Goal: Transaction & Acquisition: Purchase product/service

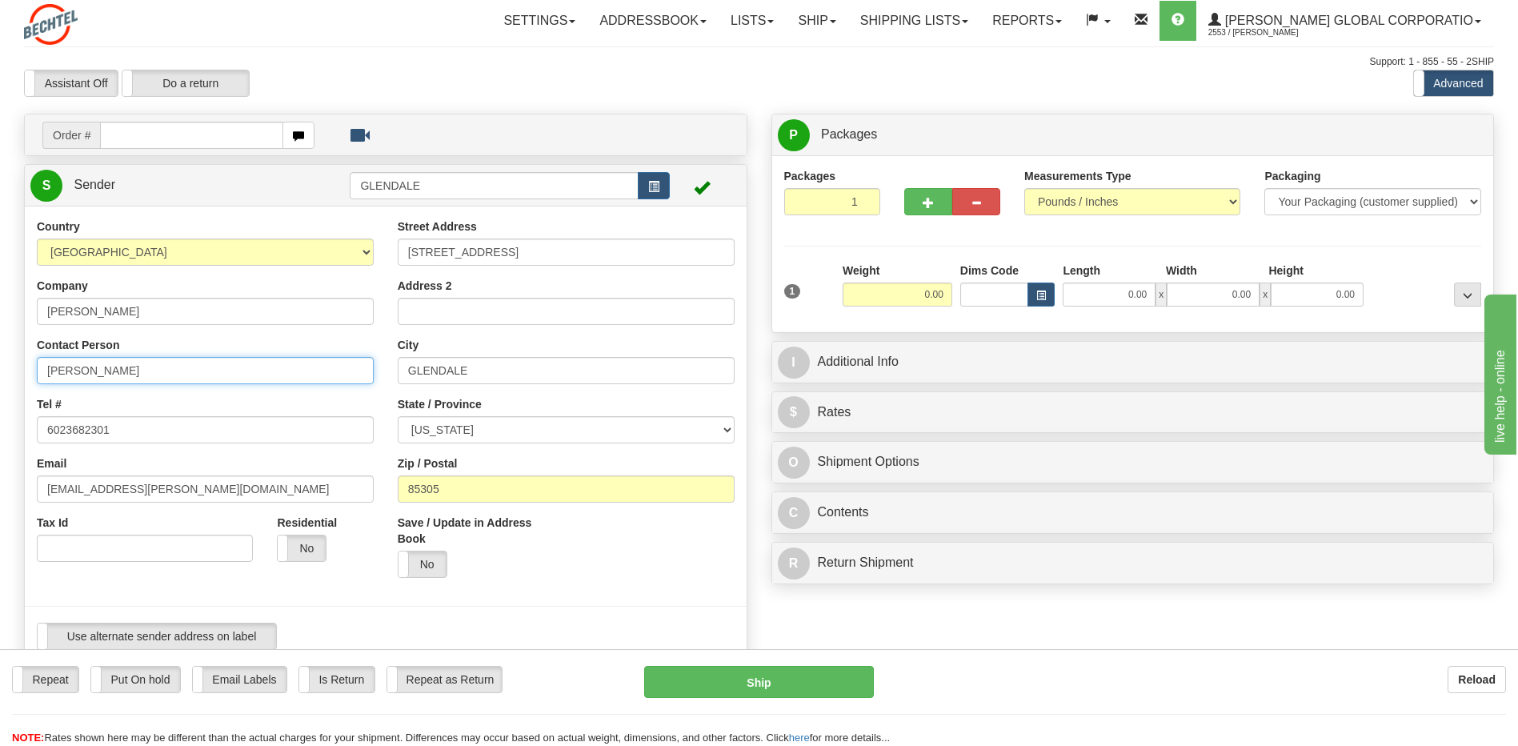
drag, startPoint x: 90, startPoint y: 371, endPoint x: 11, endPoint y: 357, distance: 79.7
click at [11, 357] on div "Toggle navigation Settings Shipping Preferences Fields Preferences New" at bounding box center [759, 685] width 1518 height 1370
click at [46, 366] on input "[PERSON_NAME]" at bounding box center [205, 370] width 337 height 27
click at [54, 366] on input "[PERSON_NAME]" at bounding box center [205, 370] width 337 height 27
click at [154, 375] on input "[PERSON_NAME]" at bounding box center [205, 370] width 337 height 27
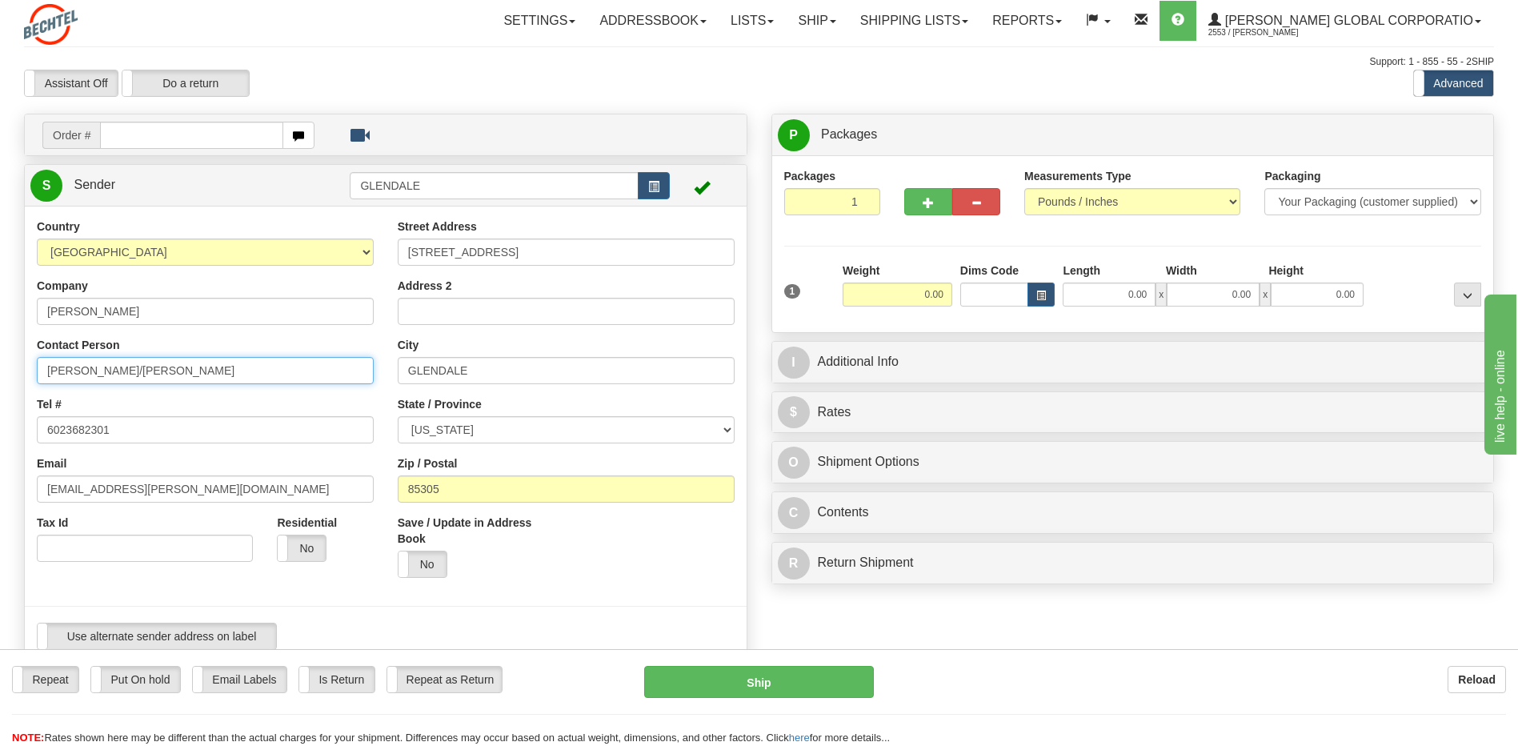
type input "[PERSON_NAME]/[PERSON_NAME]"
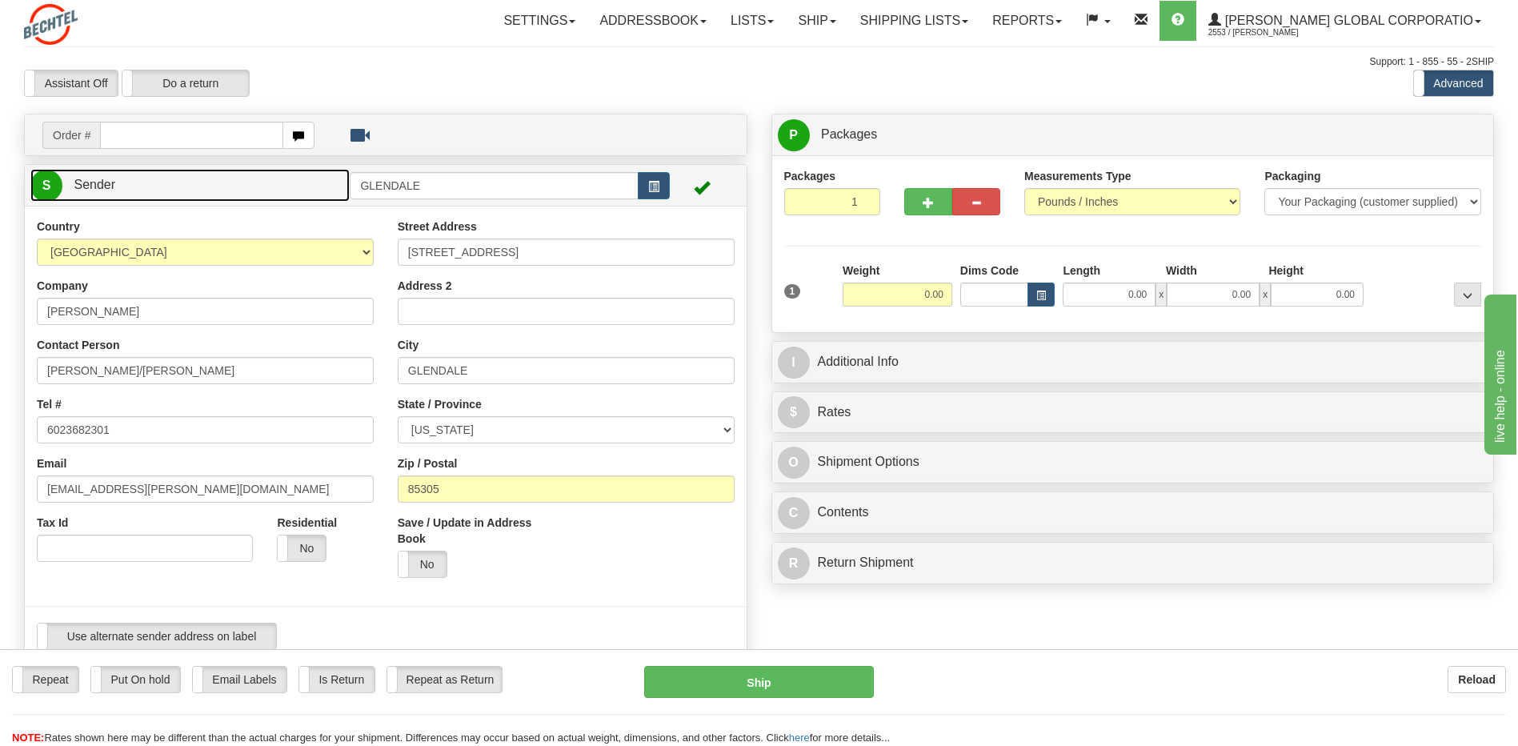
click at [91, 189] on span "Sender" at bounding box center [95, 185] width 42 height 14
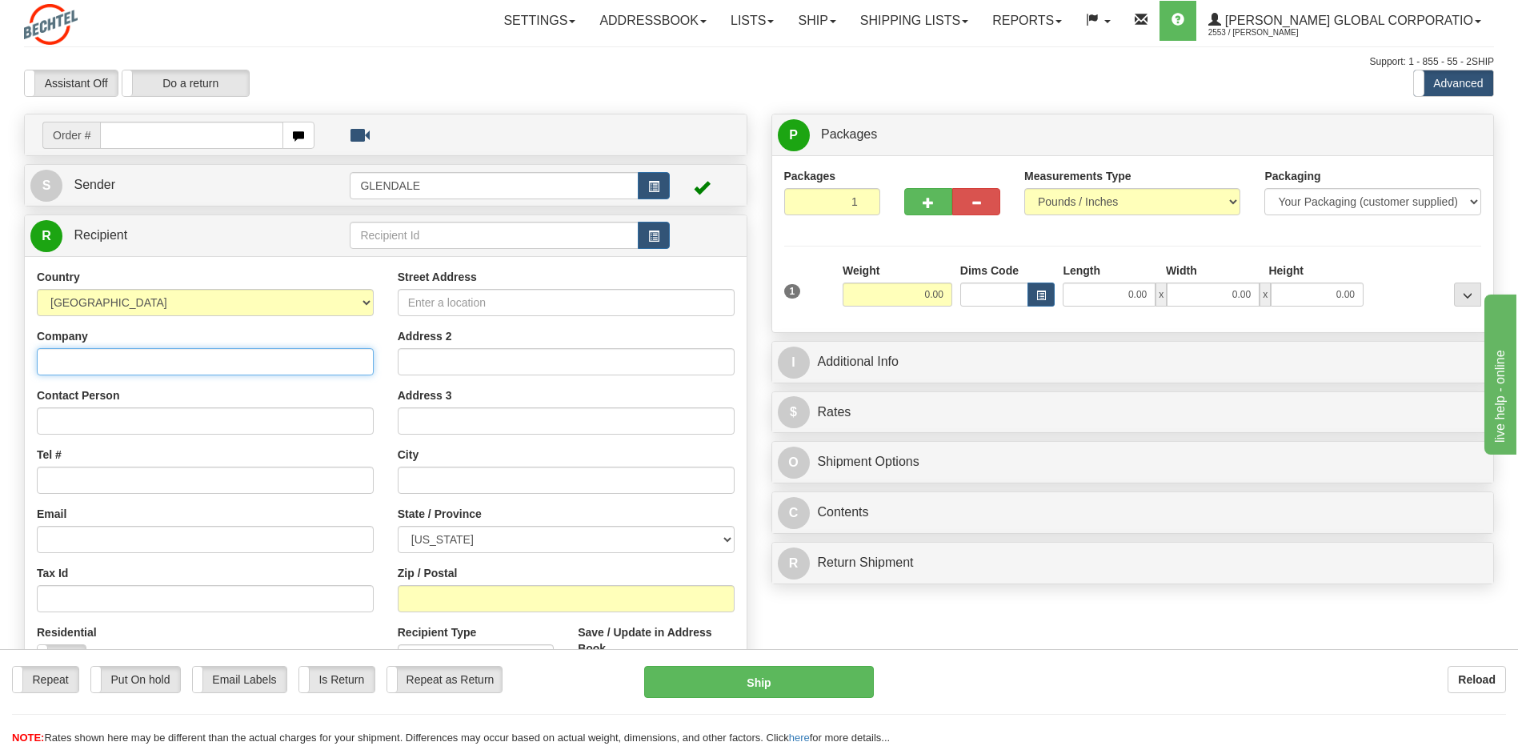
click at [124, 366] on input "Company" at bounding box center [205, 361] width 337 height 27
paste input "[PERSON_NAME]"
type input "[PERSON_NAME]"
click at [129, 422] on input "Contact Person" at bounding box center [205, 420] width 337 height 27
paste input "Attn: [PERSON_NAME]/[PERSON_NAME]"
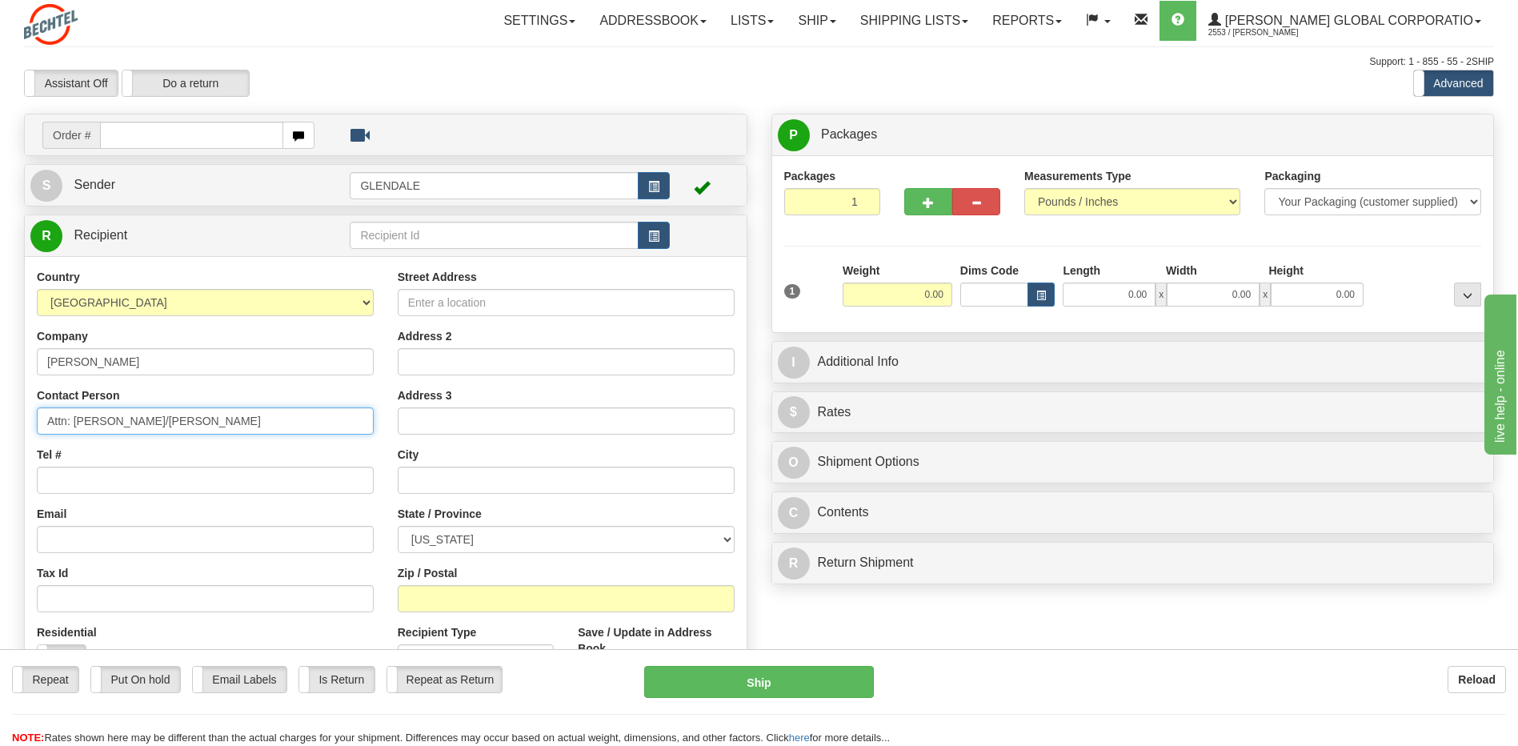
type input "Attn: [PERSON_NAME]/[PERSON_NAME]"
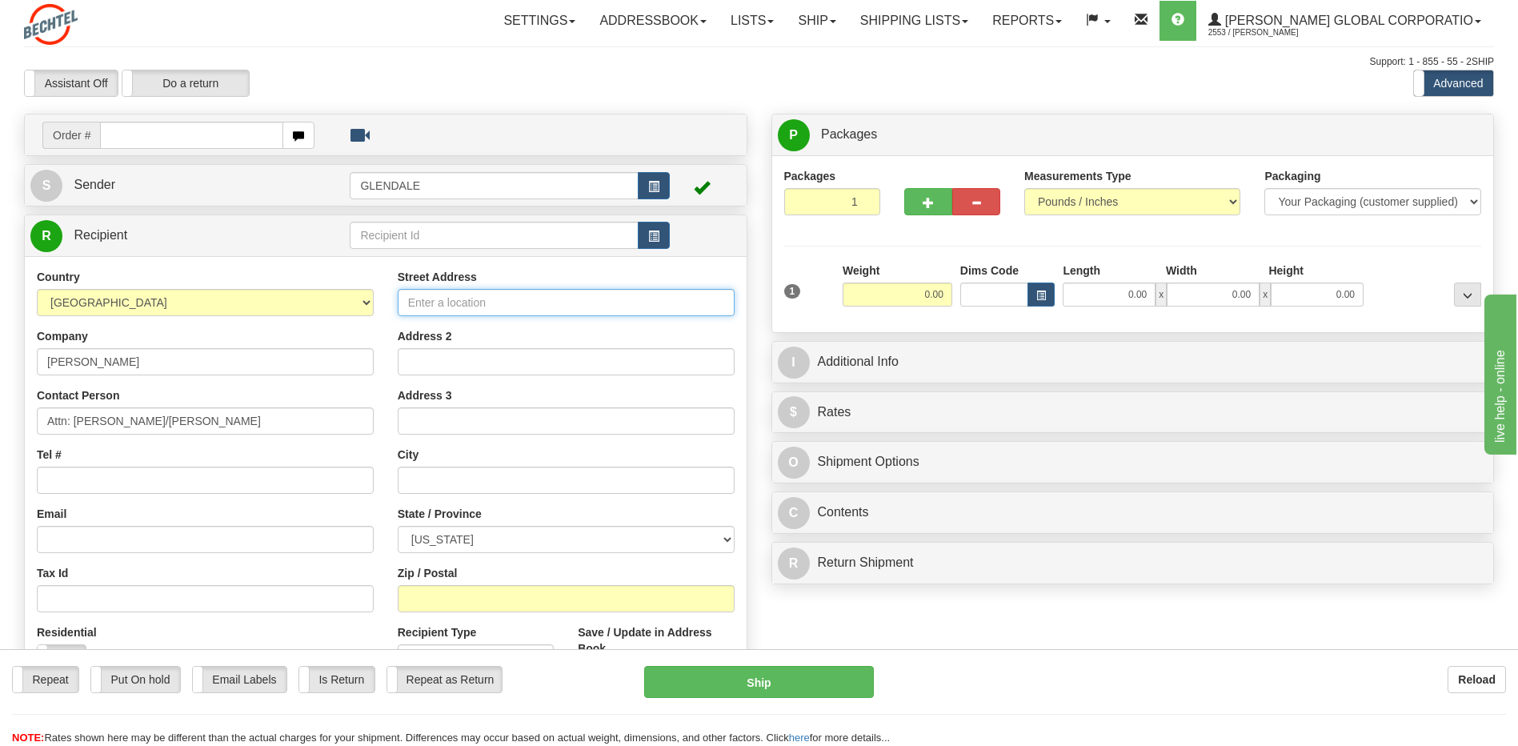
click at [567, 291] on input "Street Address" at bounding box center [566, 302] width 337 height 27
paste input "[STREET_ADDRESS]"
type input "[STREET_ADDRESS]"
click at [432, 483] on input "text" at bounding box center [566, 480] width 337 height 27
click at [427, 484] on input "text" at bounding box center [566, 480] width 337 height 27
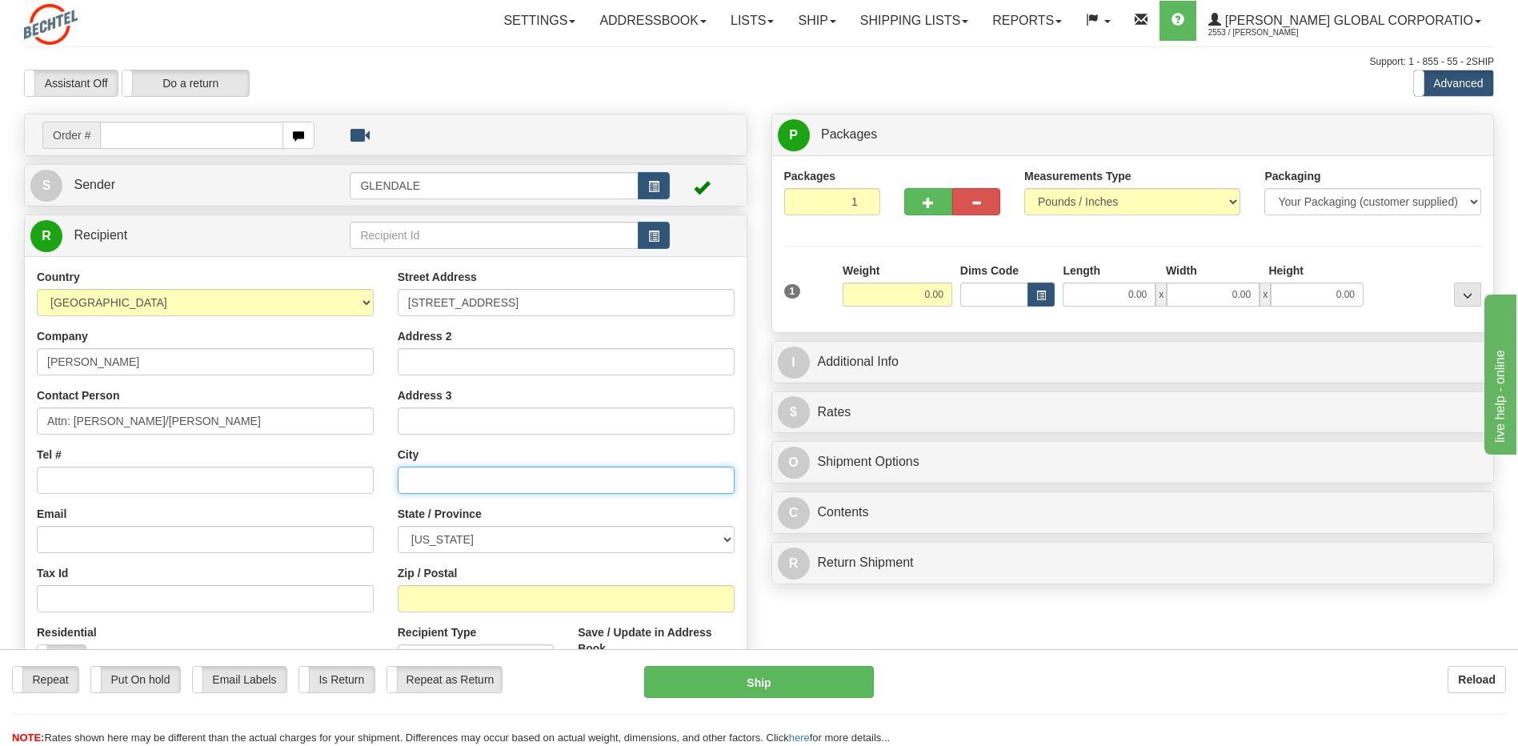
paste input "[PERSON_NAME][GEOGRAPHIC_DATA]"
type input "[PERSON_NAME][GEOGRAPHIC_DATA]"
click at [730, 537] on select "[US_STATE] [US_STATE] [US_STATE] [US_STATE] Armed Forces America Armed Forces E…" at bounding box center [566, 539] width 337 height 27
select select "UT"
click at [398, 526] on select "[US_STATE] [US_STATE] [US_STATE] [US_STATE] Armed Forces America Armed Forces E…" at bounding box center [566, 539] width 337 height 27
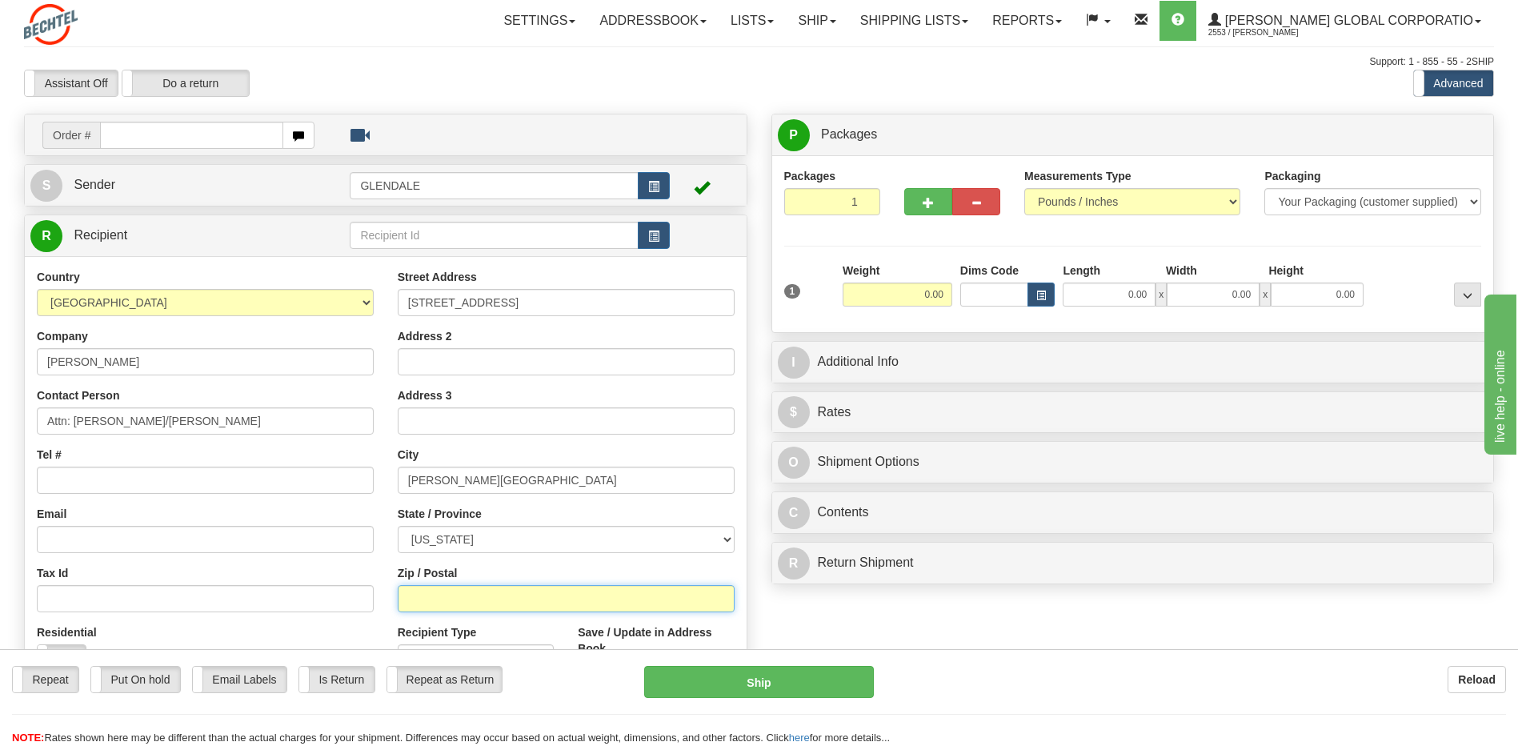
click at [463, 591] on input "Zip / Postal" at bounding box center [566, 598] width 337 height 27
type input "84006"
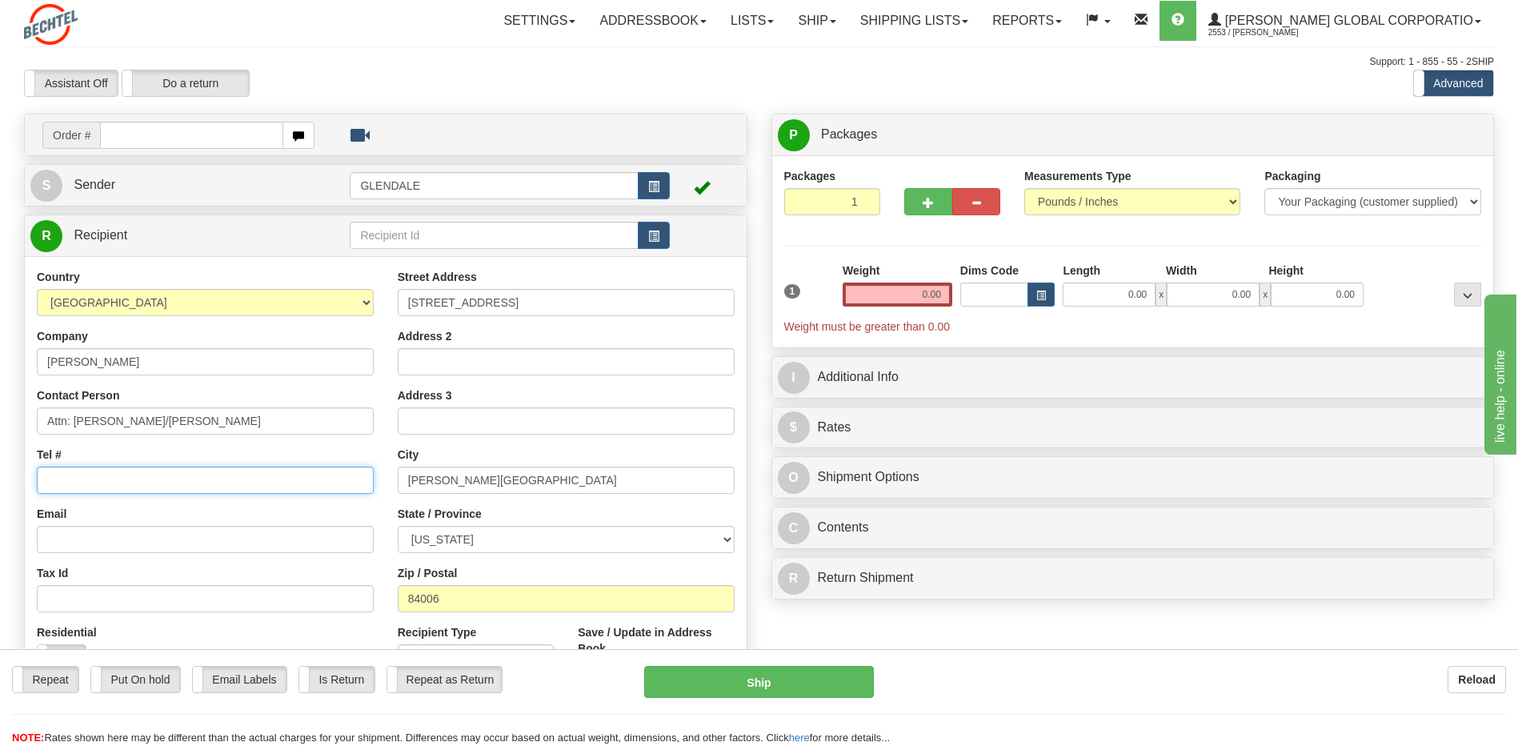
click at [50, 487] on input "Tel #" at bounding box center [205, 480] width 337 height 27
paste input "602.368.7614"
type input "602.368.7614"
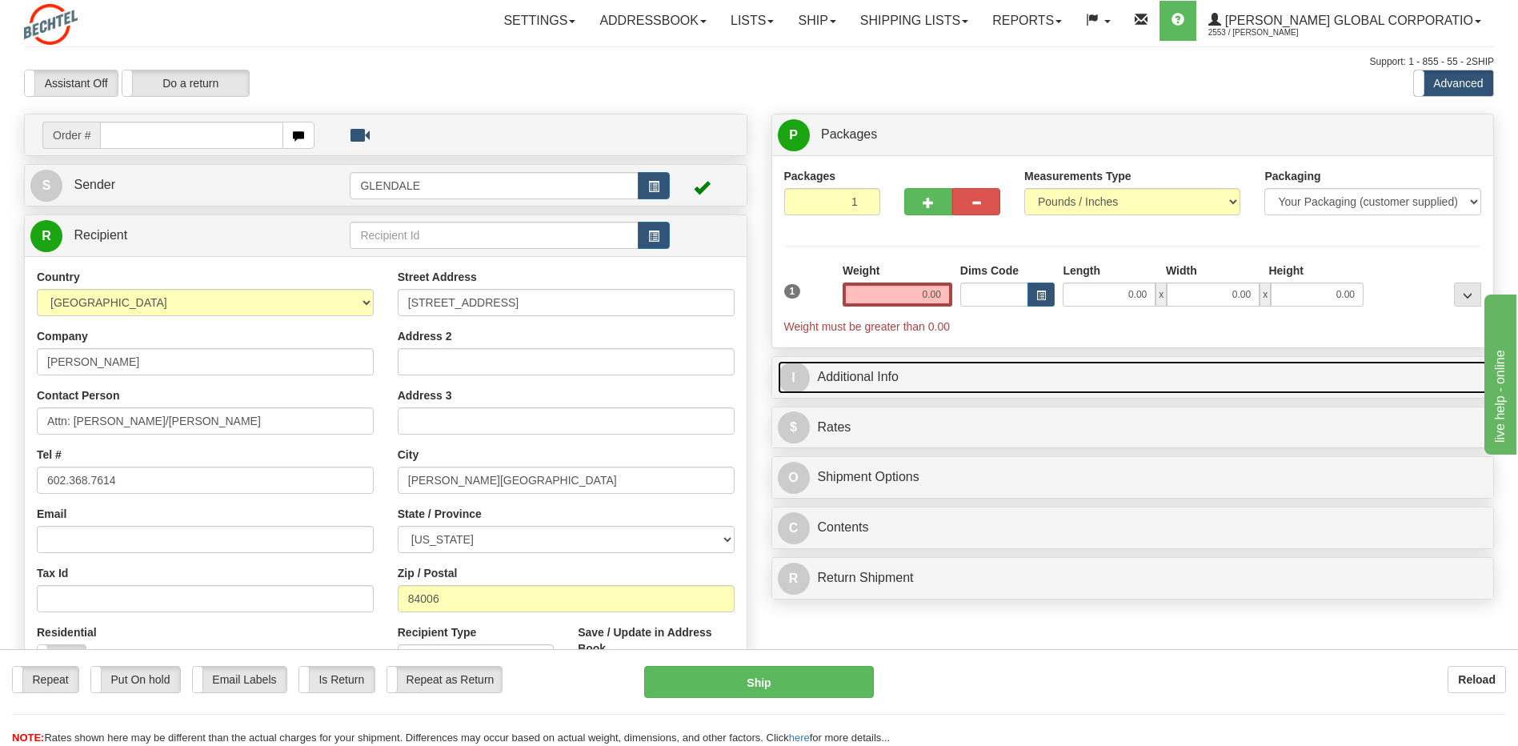
click at [877, 368] on link "I Additional Info" at bounding box center [1133, 377] width 711 height 33
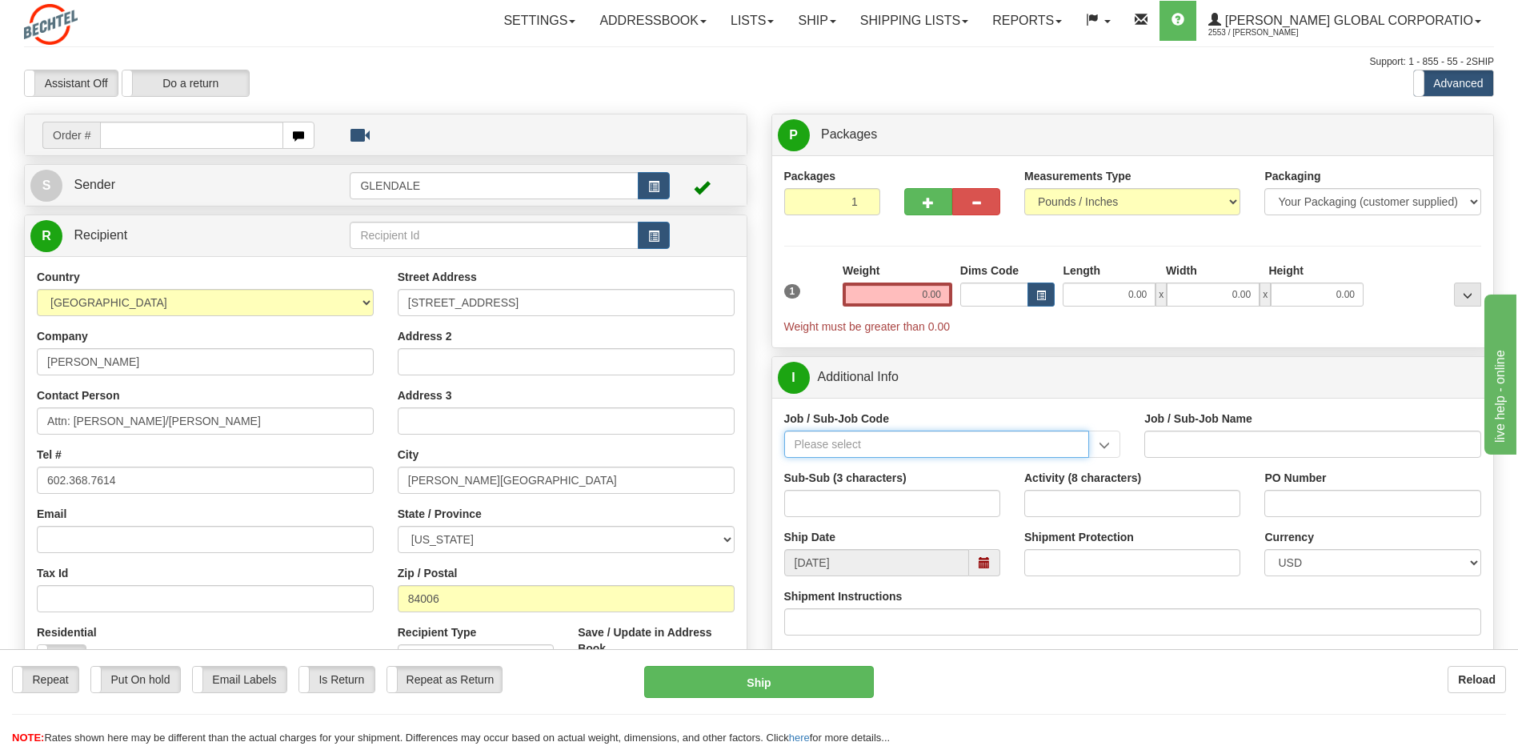
click at [887, 446] on input "Job / Sub-Job Code" at bounding box center [937, 444] width 306 height 27
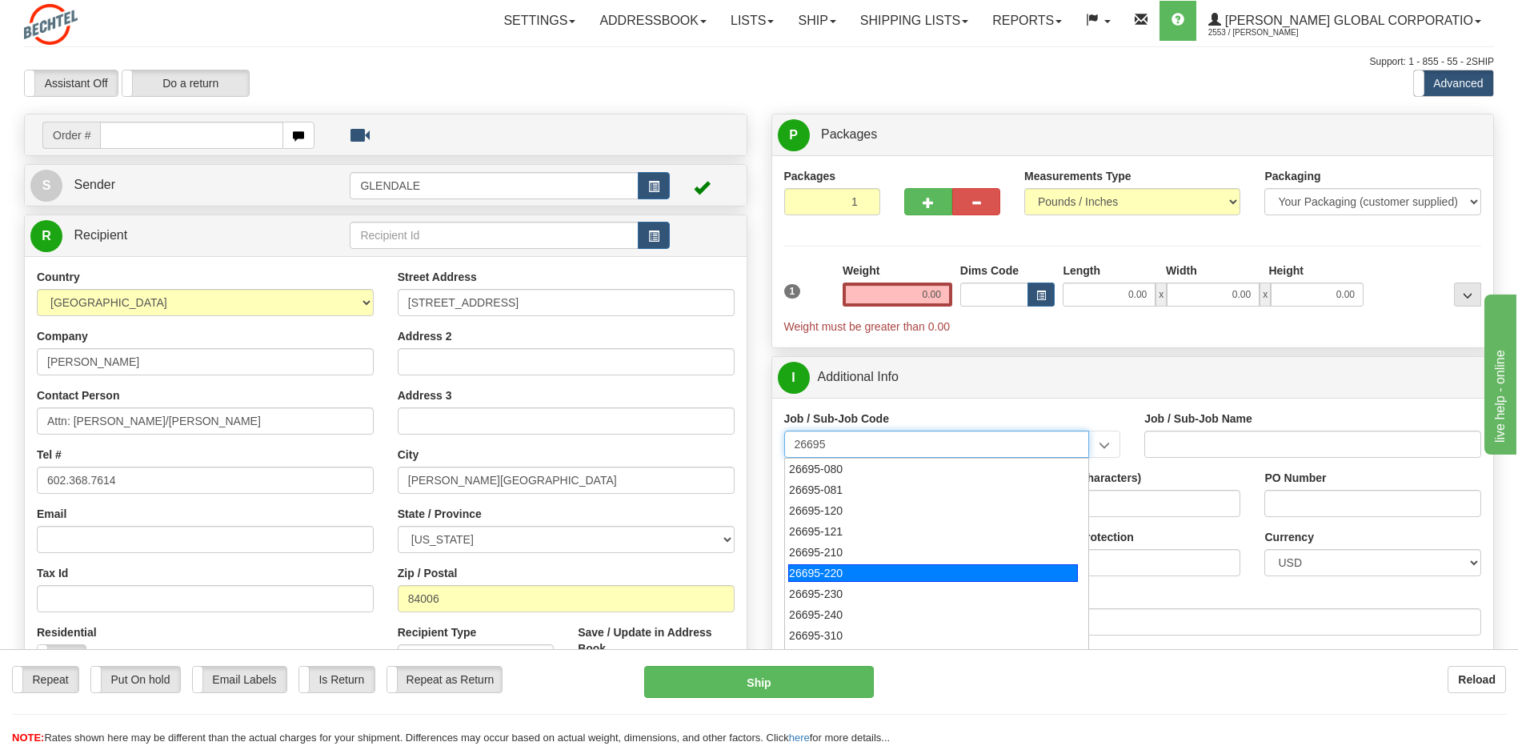
click at [847, 571] on div "26695-220" at bounding box center [933, 573] width 290 height 18
type input "26695-220"
type input "COPPERTON SOLAR PROJECT - MANUAL LABOR"
type input "26695-220"
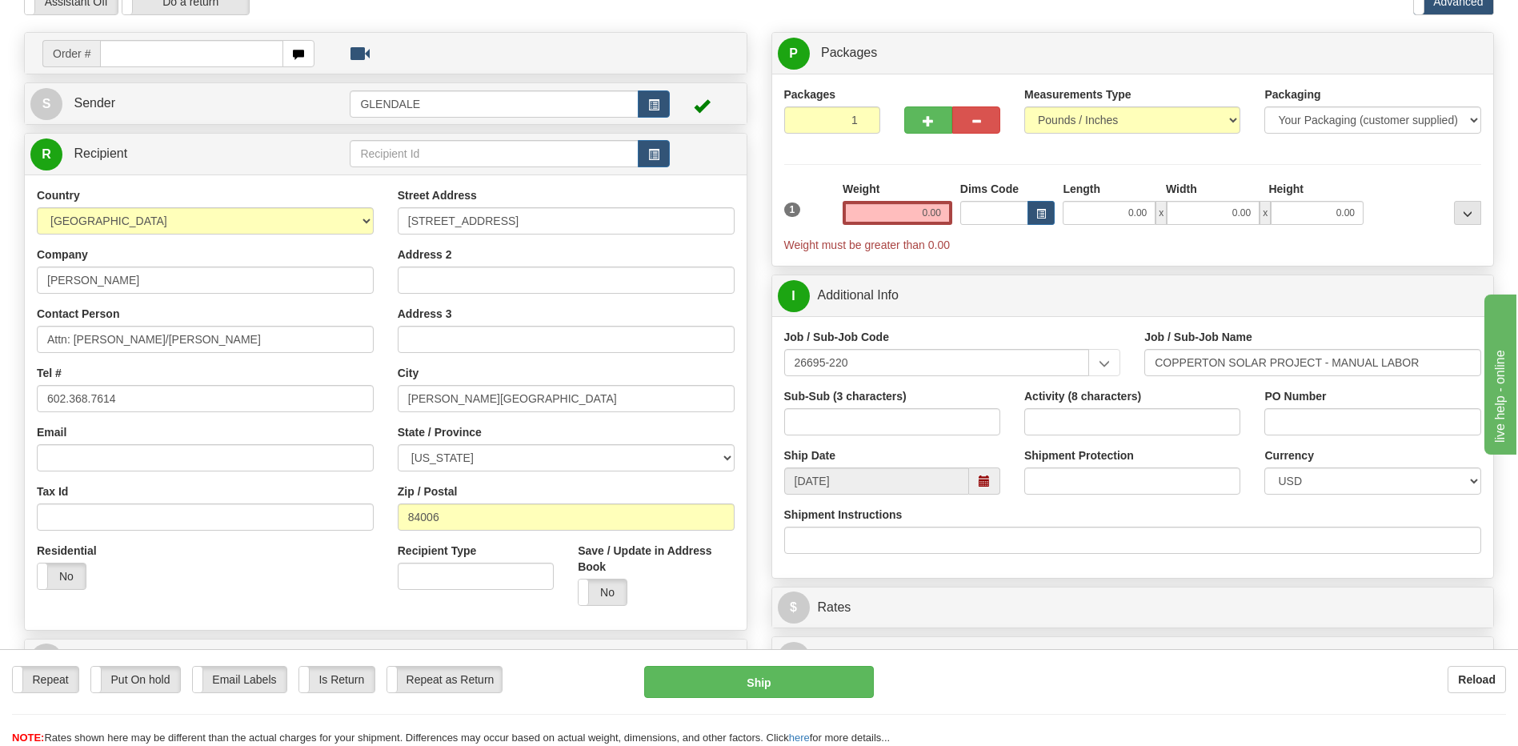
scroll to position [80, 0]
drag, startPoint x: 911, startPoint y: 221, endPoint x: 946, endPoint y: 217, distance: 35.4
click at [946, 217] on input "0.00" at bounding box center [898, 214] width 110 height 24
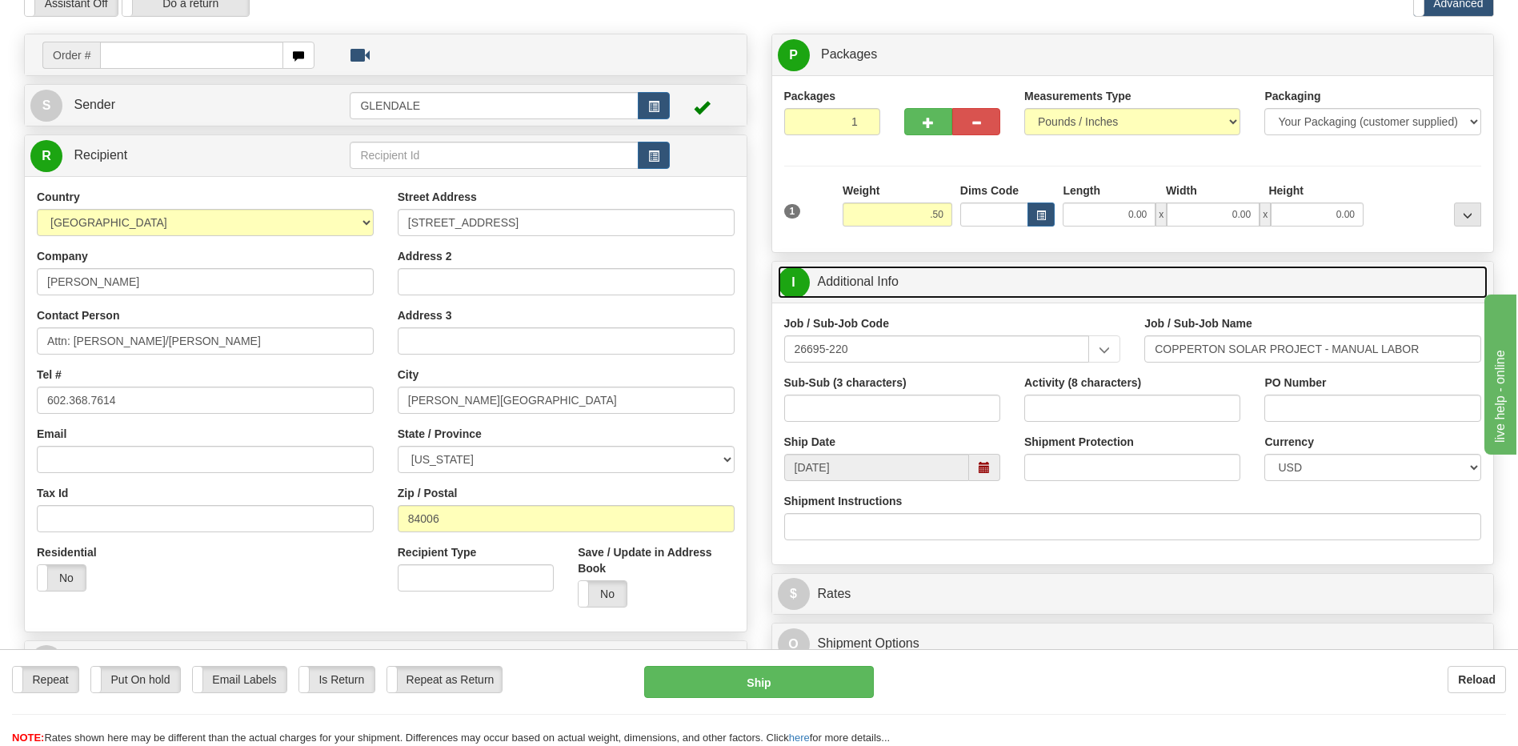
type input "0.50"
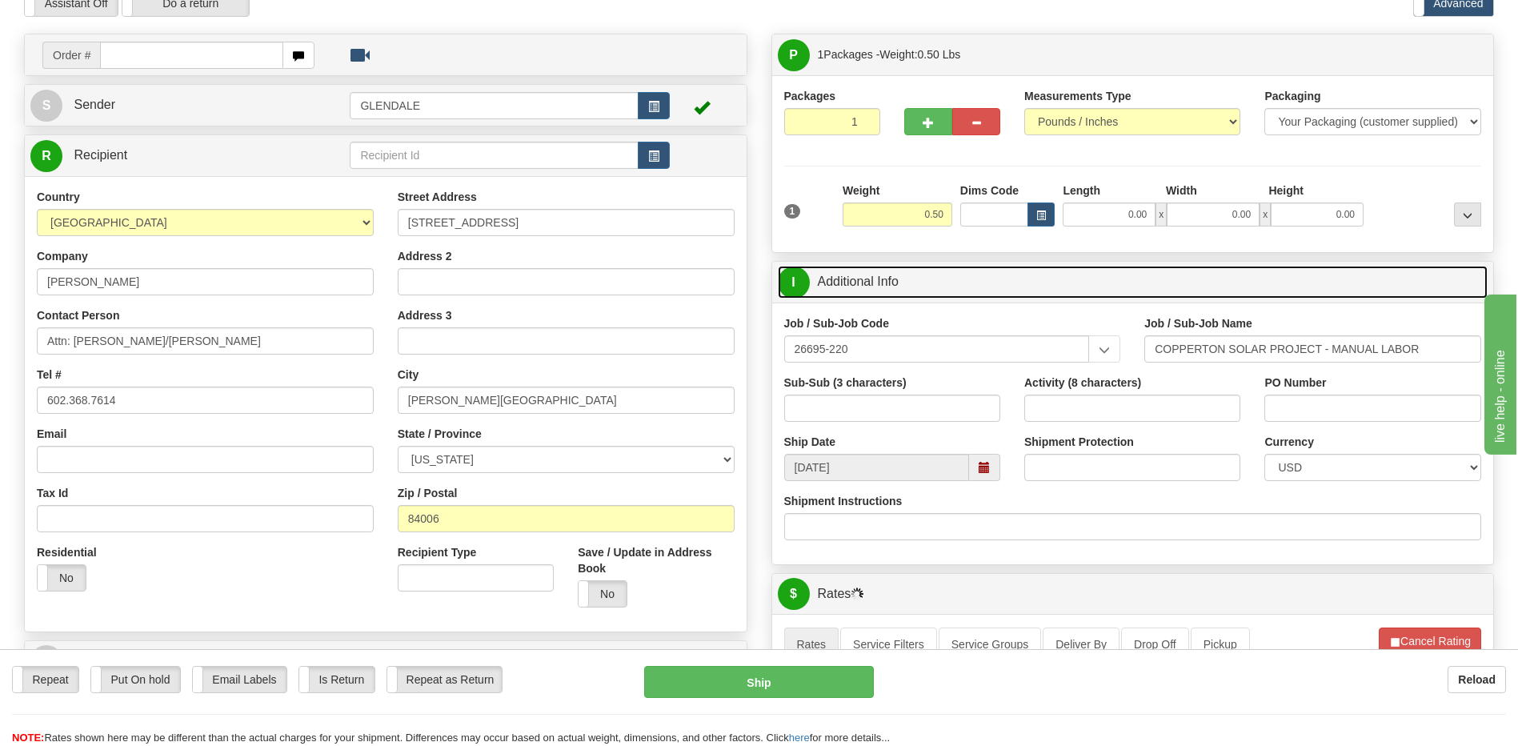
click at [1043, 289] on link "I Additional Info" at bounding box center [1133, 282] width 711 height 33
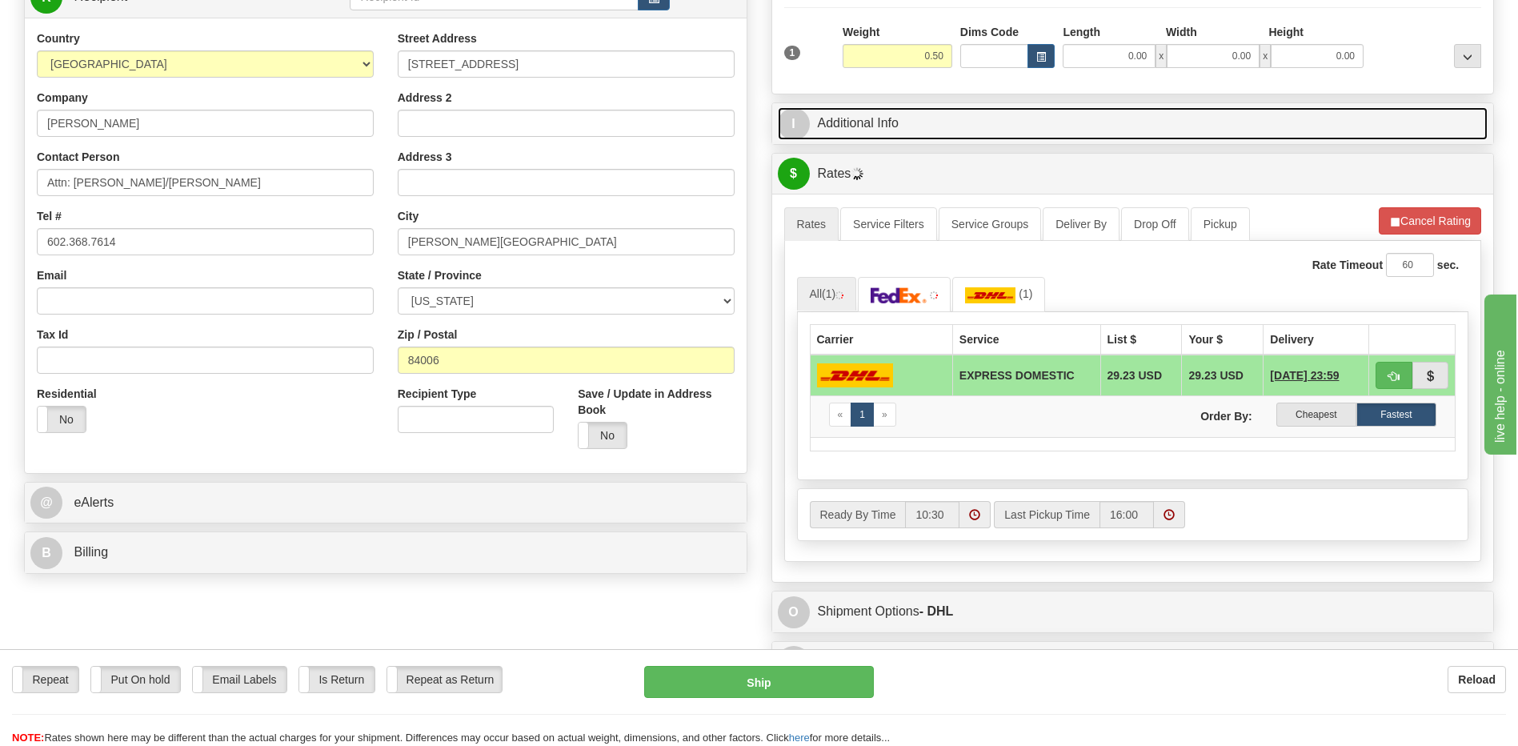
scroll to position [240, 0]
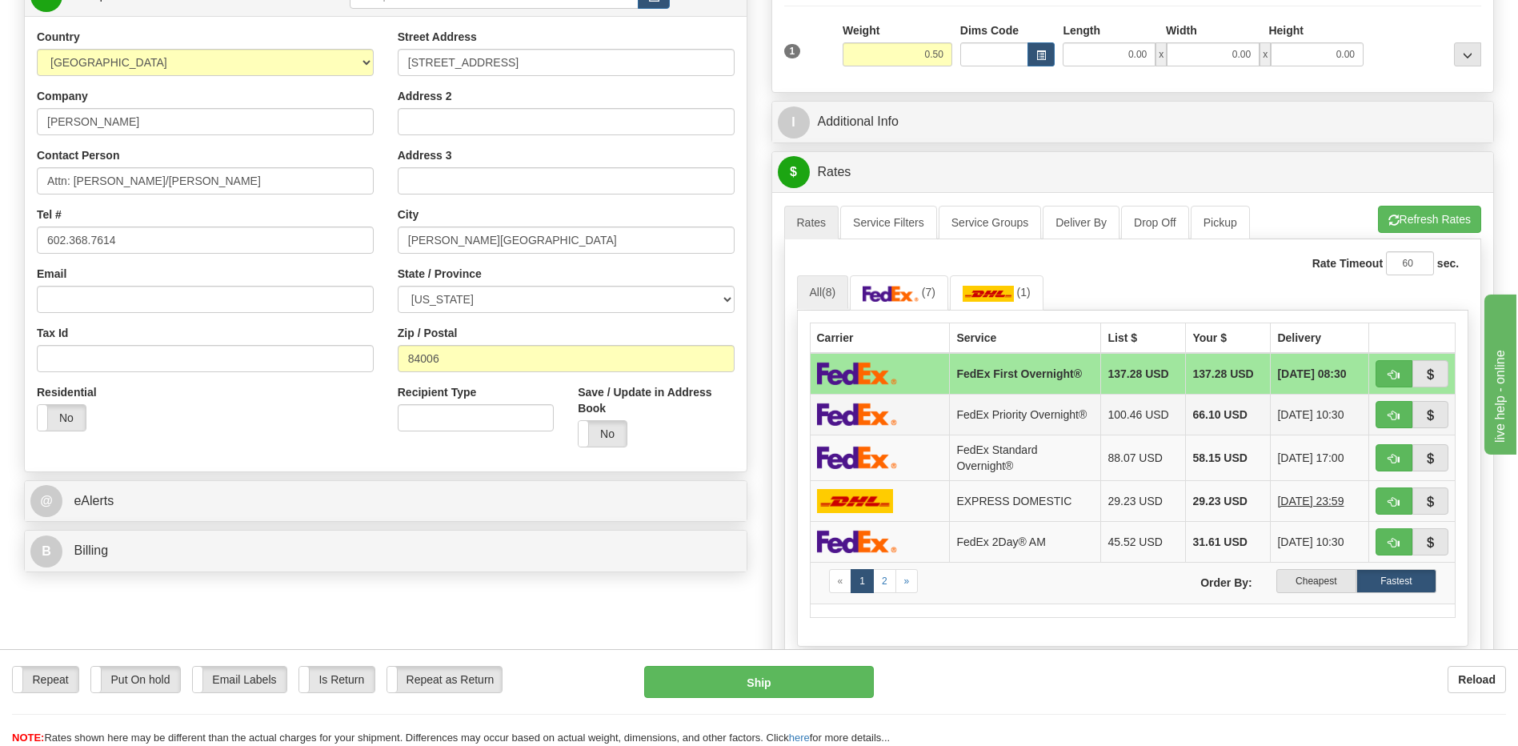
click at [1004, 411] on td "FedEx Priority Overnight®" at bounding box center [1025, 414] width 151 height 41
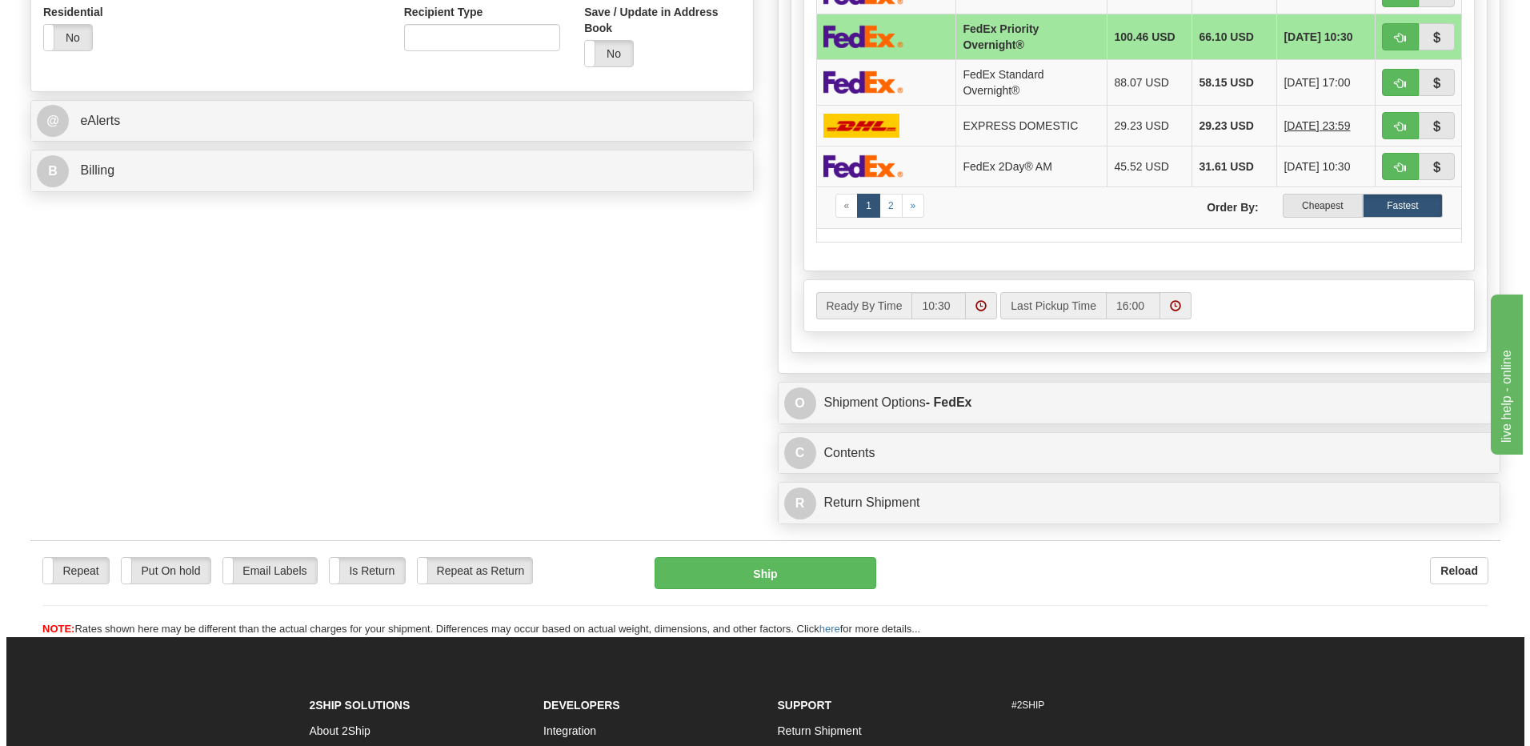
scroll to position [640, 0]
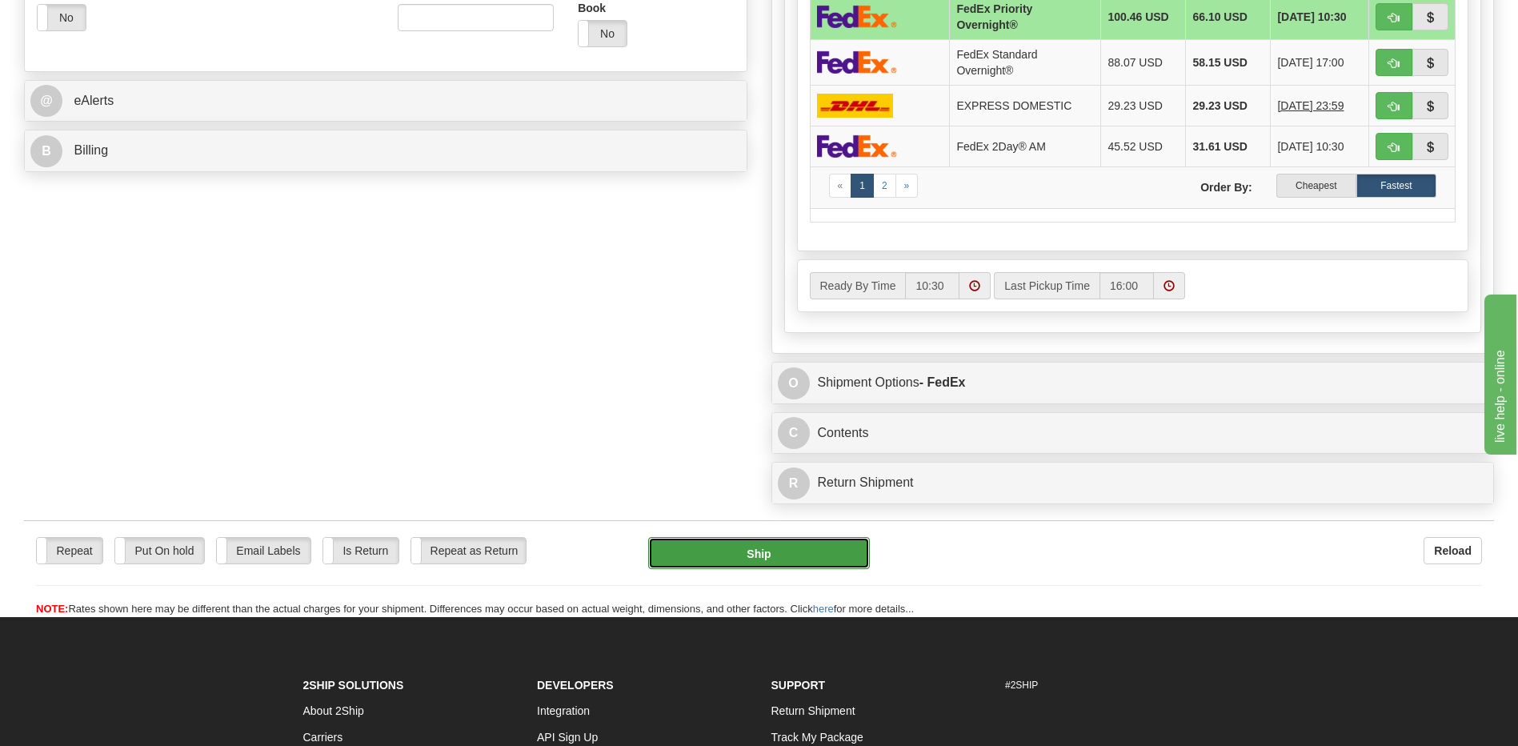
click at [765, 548] on button "Ship" at bounding box center [758, 553] width 221 height 32
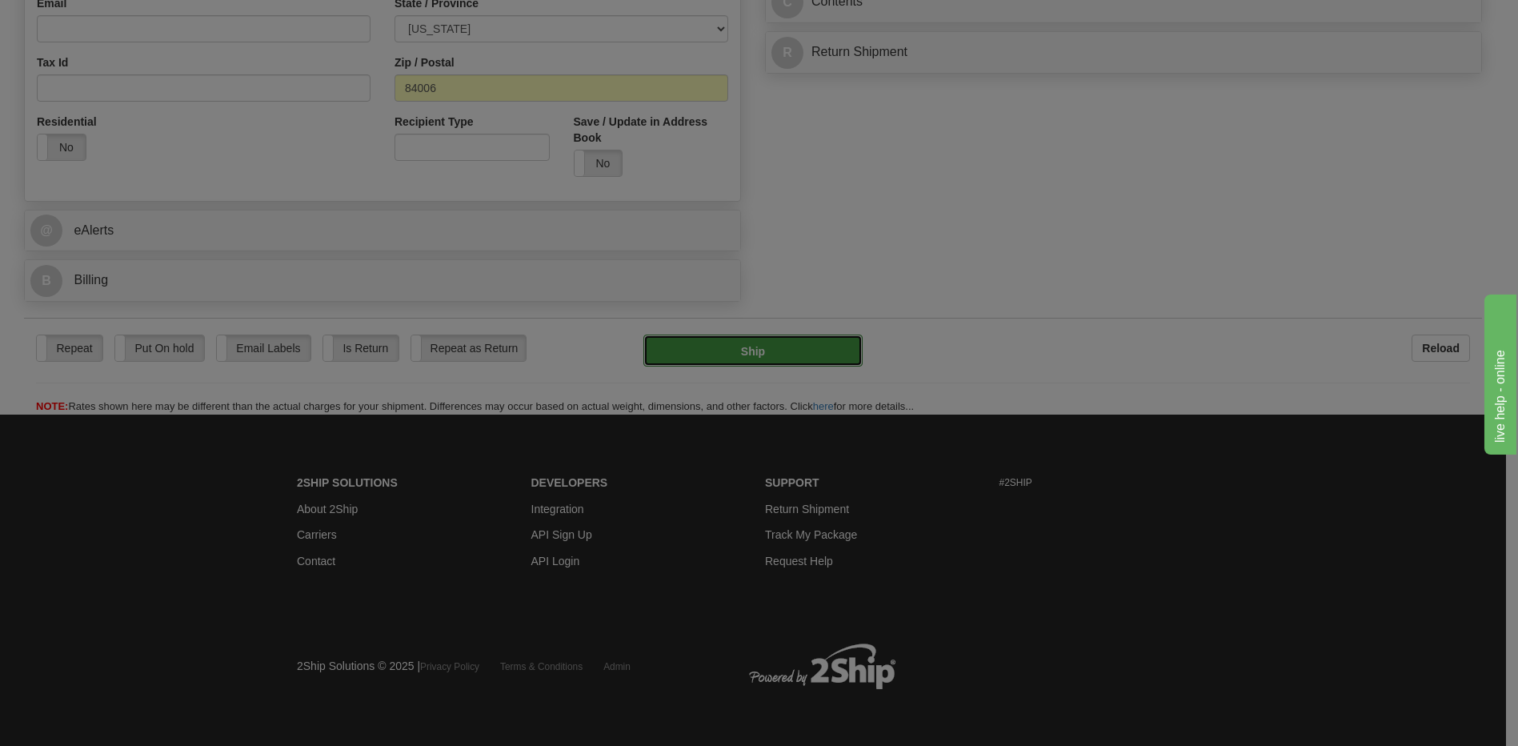
type input "01"
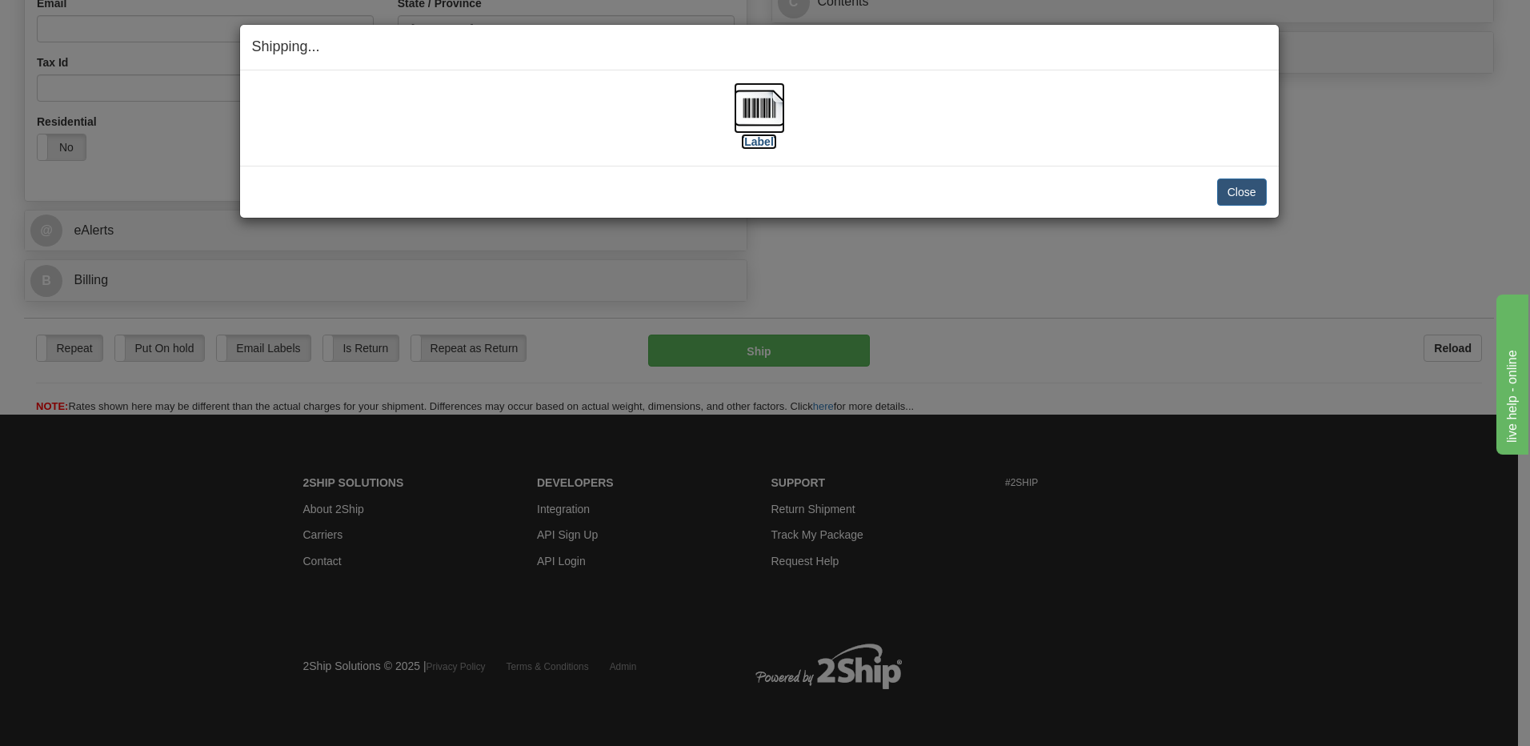
click at [753, 113] on img at bounding box center [759, 107] width 51 height 51
